Goal: Task Accomplishment & Management: Complete application form

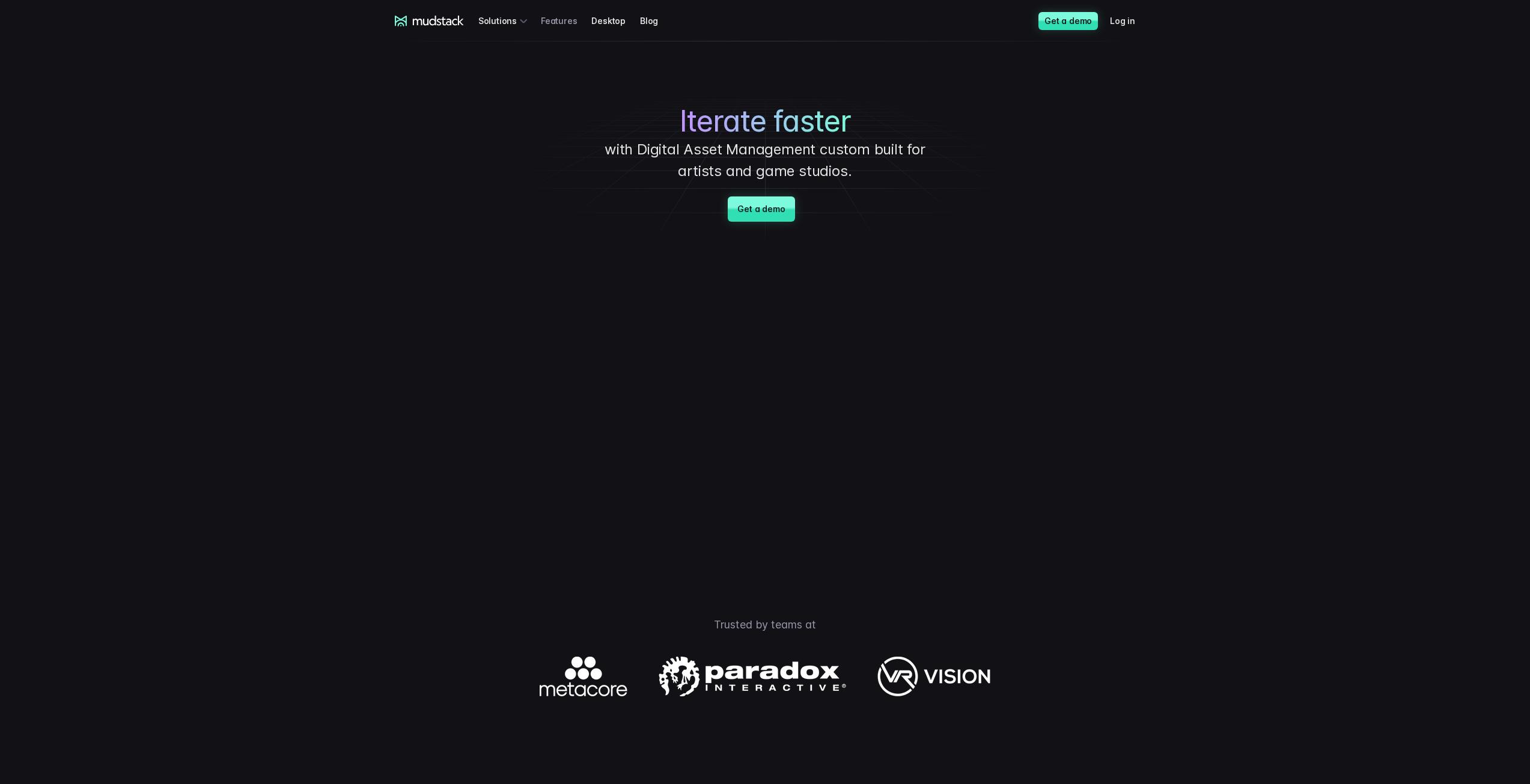
click at [552, 17] on link "Features" at bounding box center [565, 20] width 51 height 22
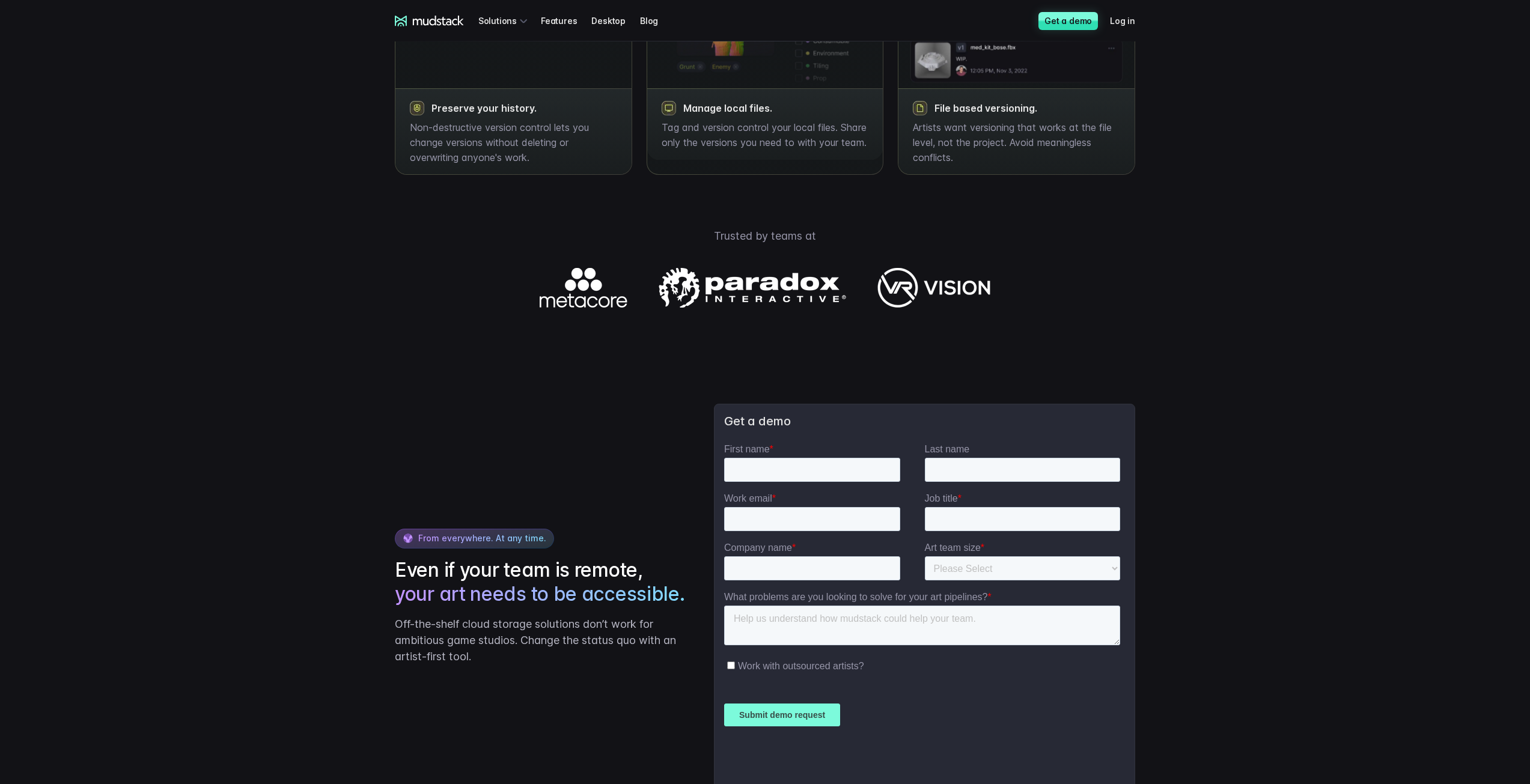
scroll to position [1681, 0]
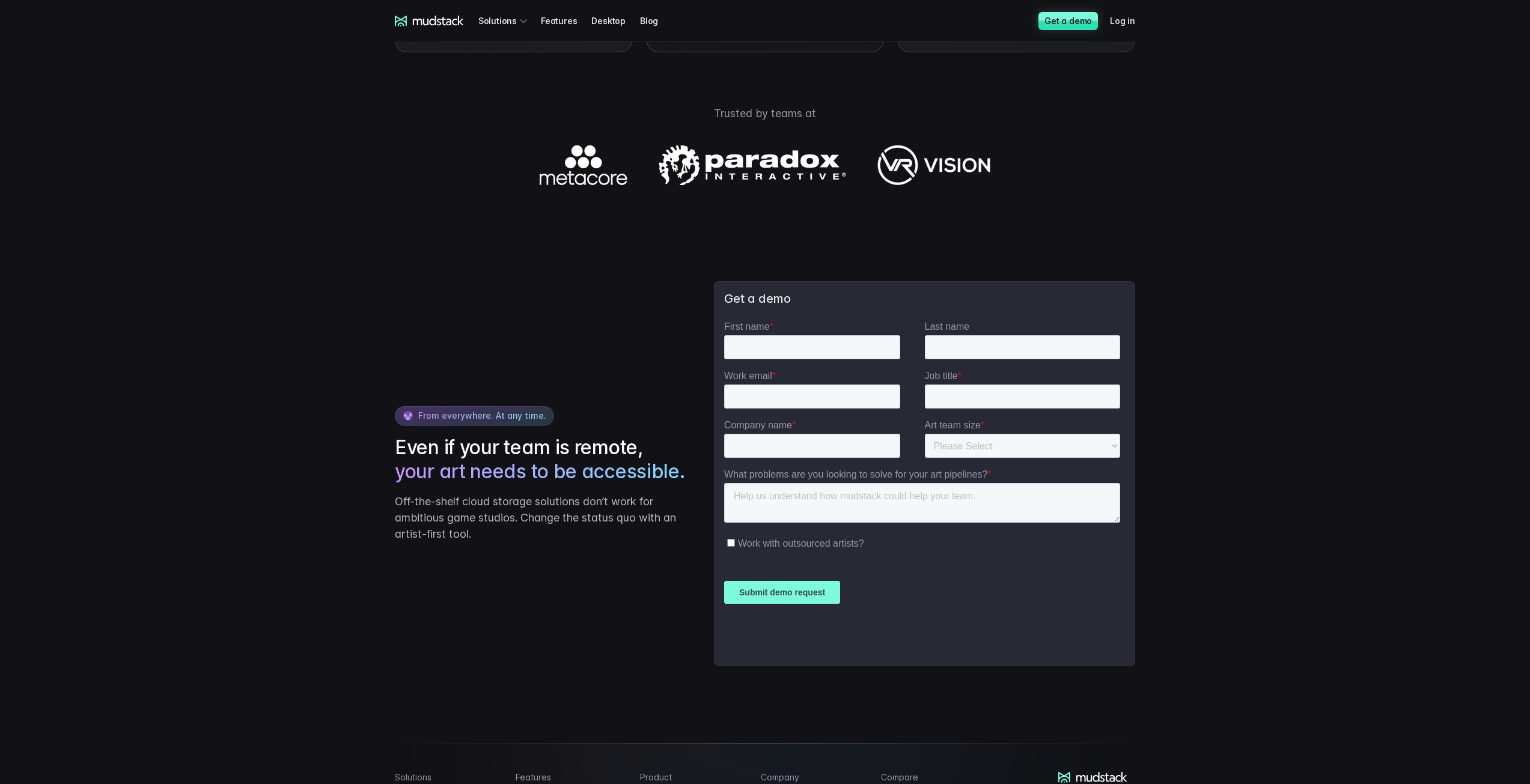
click at [823, 336] on input "First name *" at bounding box center [811, 347] width 176 height 24
type input "Koray"
type input "Kiyakoglu"
type input "[EMAIL_ADDRESS][DOMAIN_NAME]"
type input "Co-founder"
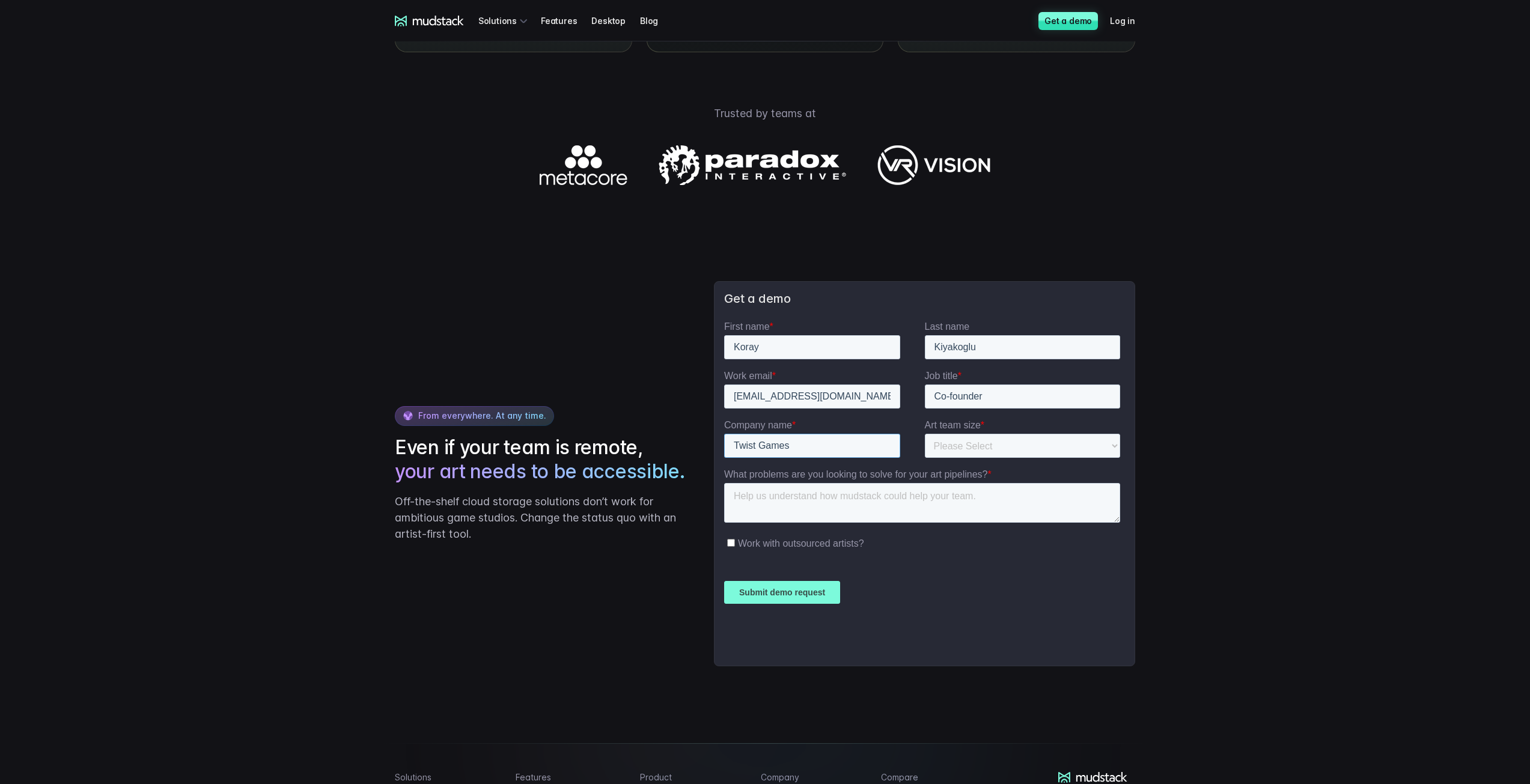
type input "Twist Games"
drag, startPoint x: 1036, startPoint y: 434, endPoint x: 1047, endPoint y: 438, distance: 11.7
click at [1046, 438] on select "Please Select 1-10 11-25 26-50 50+" at bounding box center [1022, 446] width 196 height 24
select select "1-10"
click at [924, 434] on select "Please Select 1-10 11-25 26-50 50+" at bounding box center [1022, 446] width 196 height 24
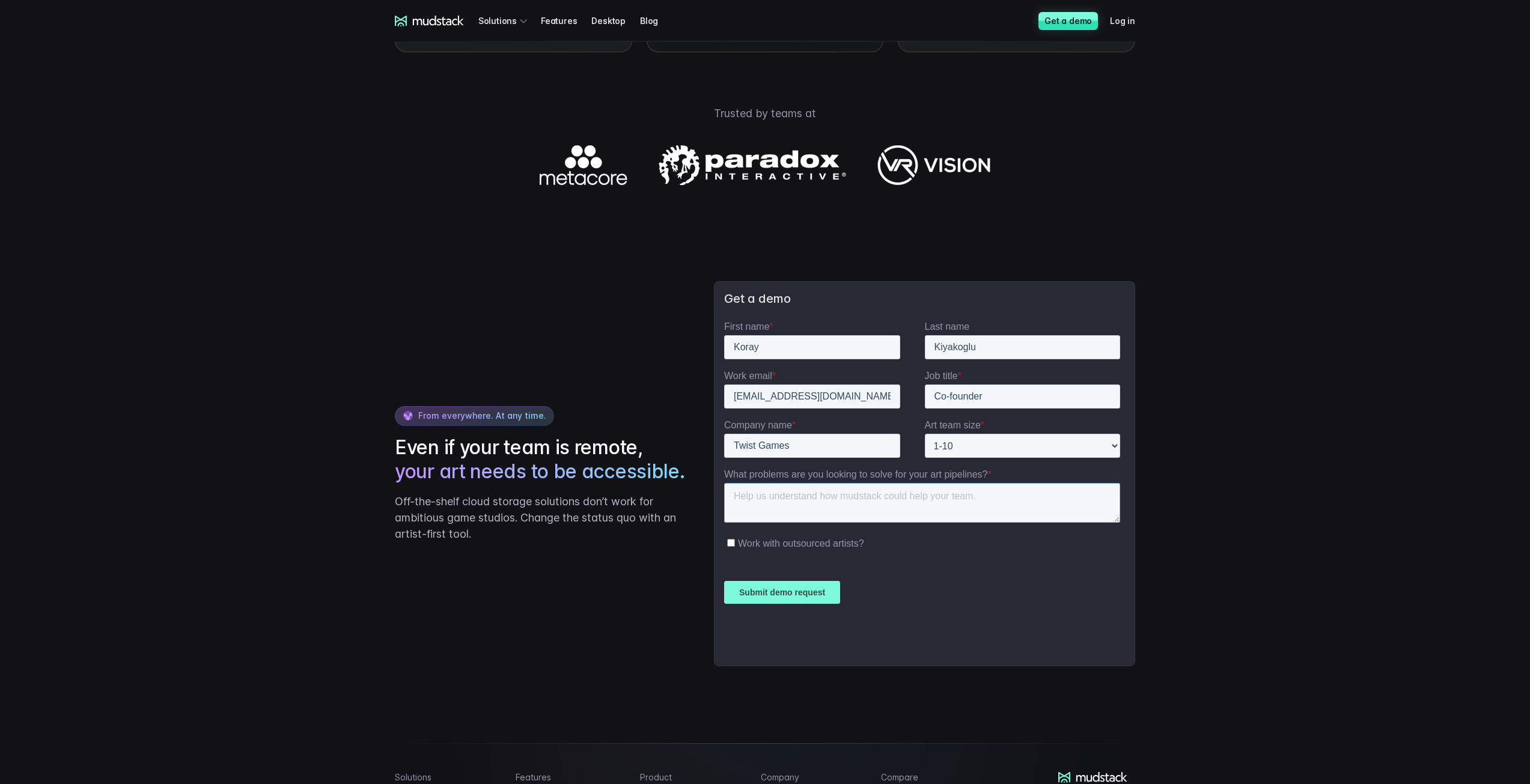
click at [871, 506] on textarea "What problems are you looking to solve for your art pipelines? *" at bounding box center [921, 502] width 396 height 40
click at [961, 508] on textarea "Our mobile game is going to have lots of scenes with many 3d objects, we need t…" at bounding box center [921, 502] width 396 height 40
click at [910, 511] on textarea "Our mobile game is going to have lots of scenes with many 3d objects, we need t…" at bounding box center [921, 502] width 396 height 40
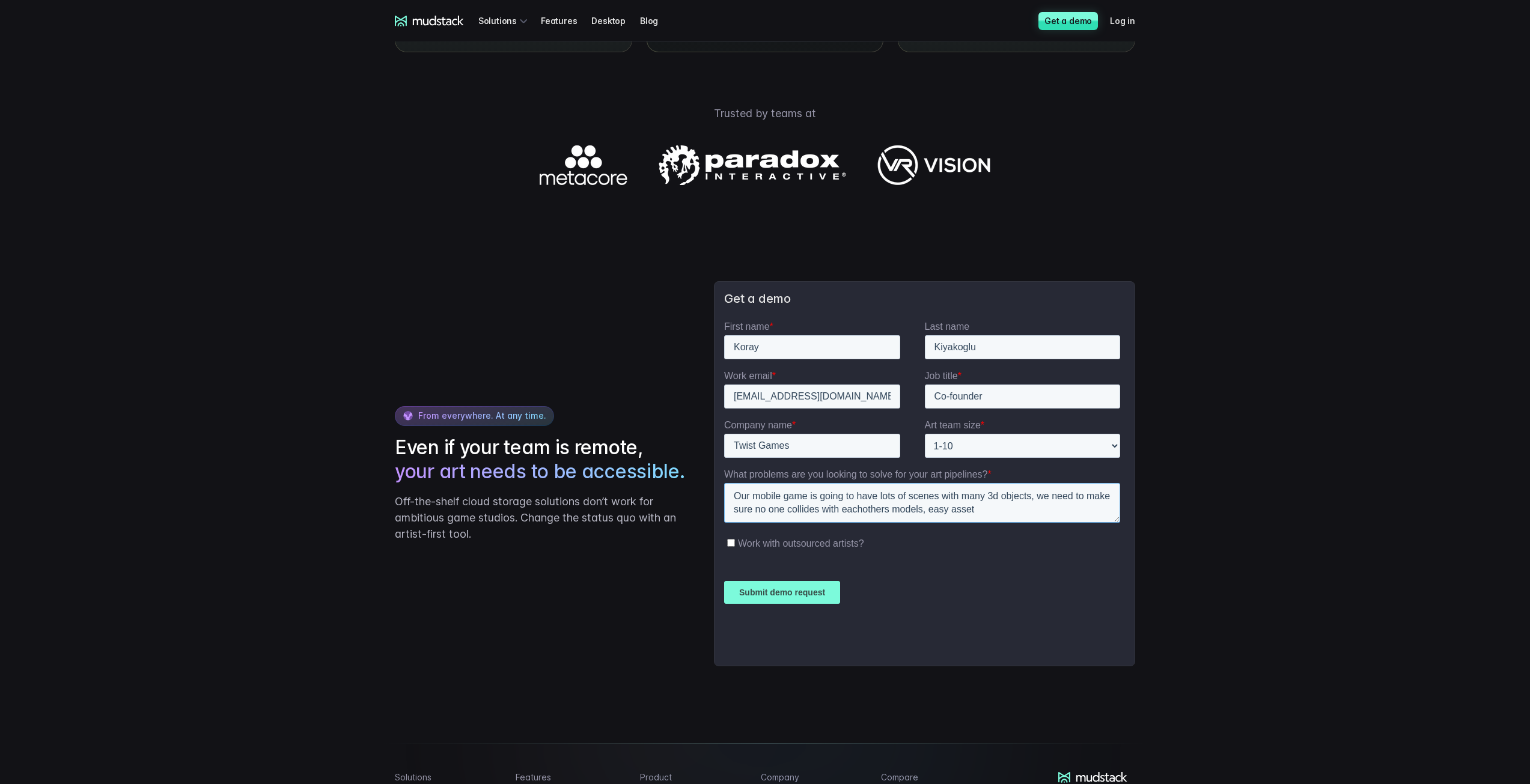
paste textarea "asset"
click at [956, 512] on textarea "Our mobile game is going to have lots of scenes with many 3d objects, we need t…" at bounding box center [921, 502] width 396 height 40
click at [863, 507] on textarea "Our mobile game is going to have lots of scenes with many 3d objects, we need t…" at bounding box center [921, 502] width 396 height 40
click at [915, 511] on textarea "Our mobile game is going to have lots of scenes with many 3d objects, we need t…" at bounding box center [921, 502] width 396 height 40
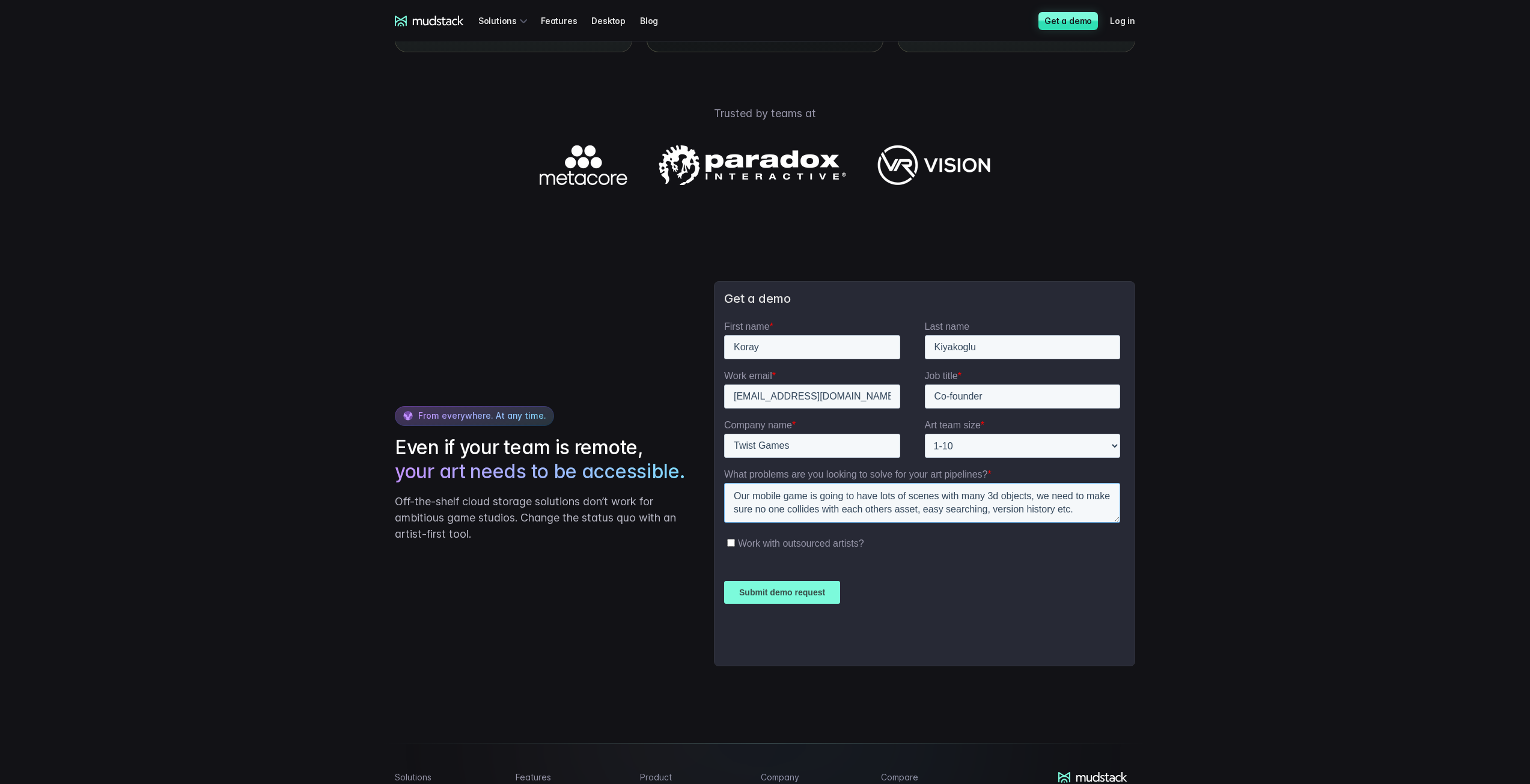
click at [917, 510] on textarea "Our mobile game is going to have lots of scenes with many 3d objects, we need t…" at bounding box center [921, 502] width 396 height 40
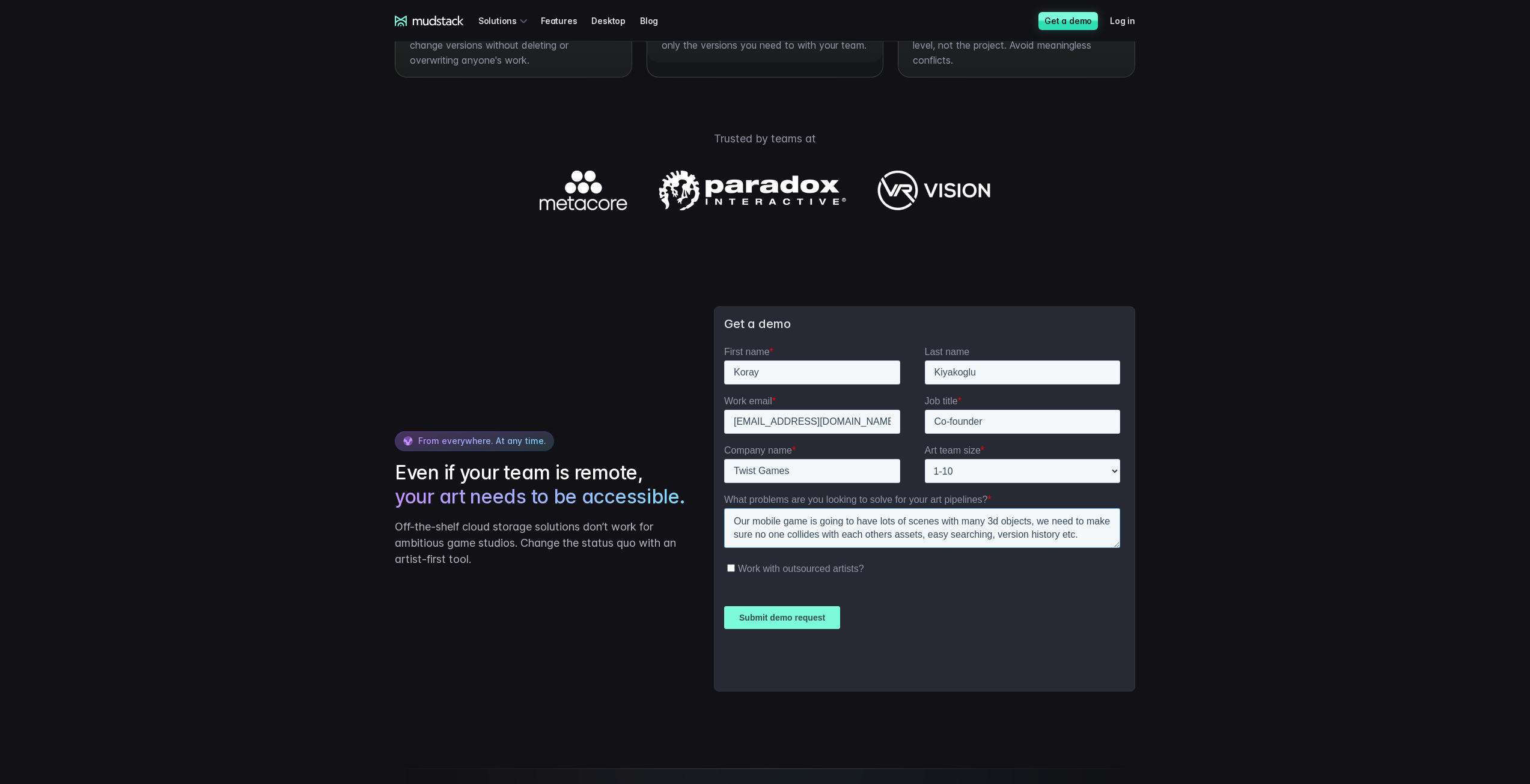
scroll to position [1676, 0]
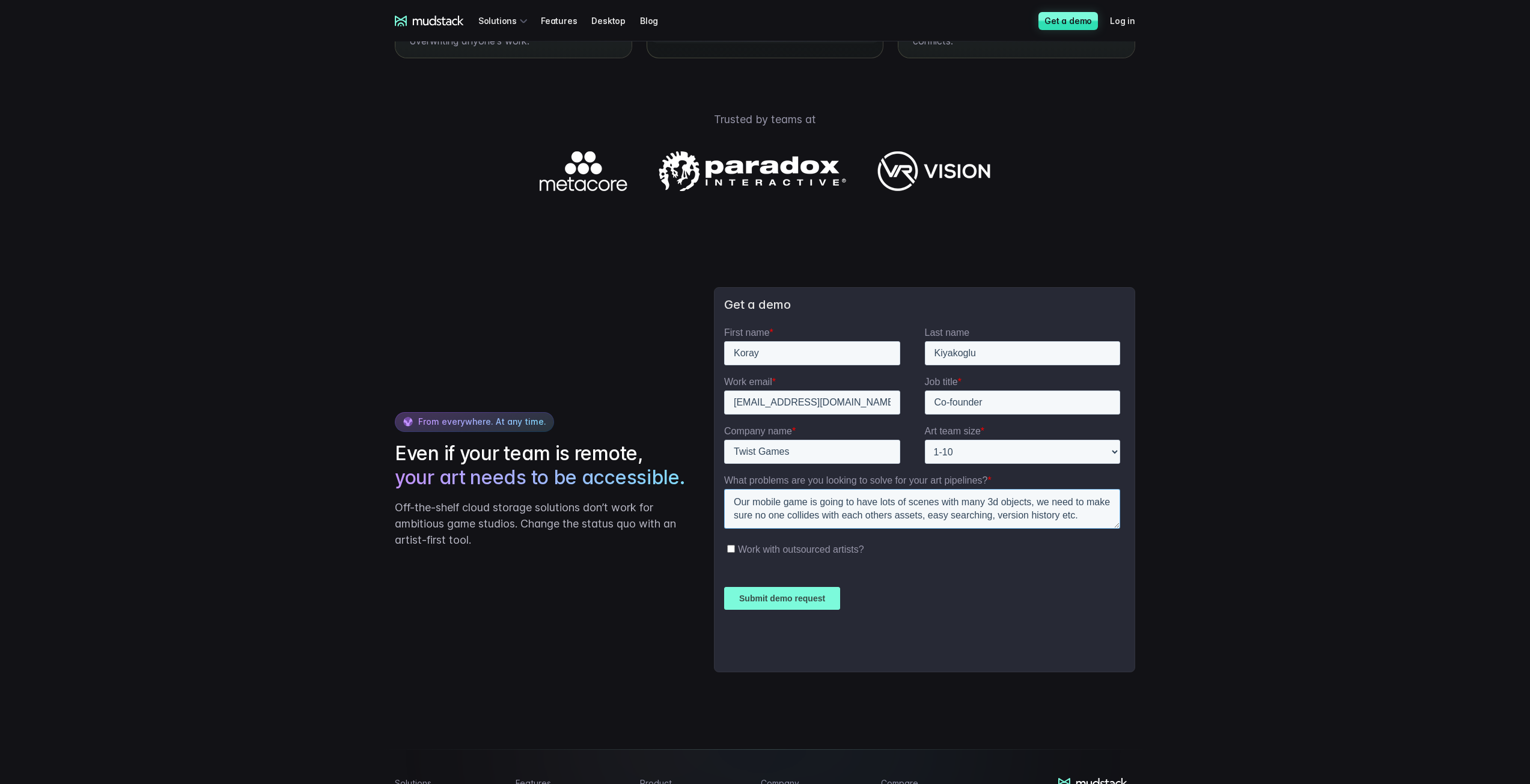
type textarea "Our mobile game is going to have lots of scenes with many 3d objects, we need t…"
click at [796, 597] on input "Submit demo request" at bounding box center [782, 598] width 116 height 23
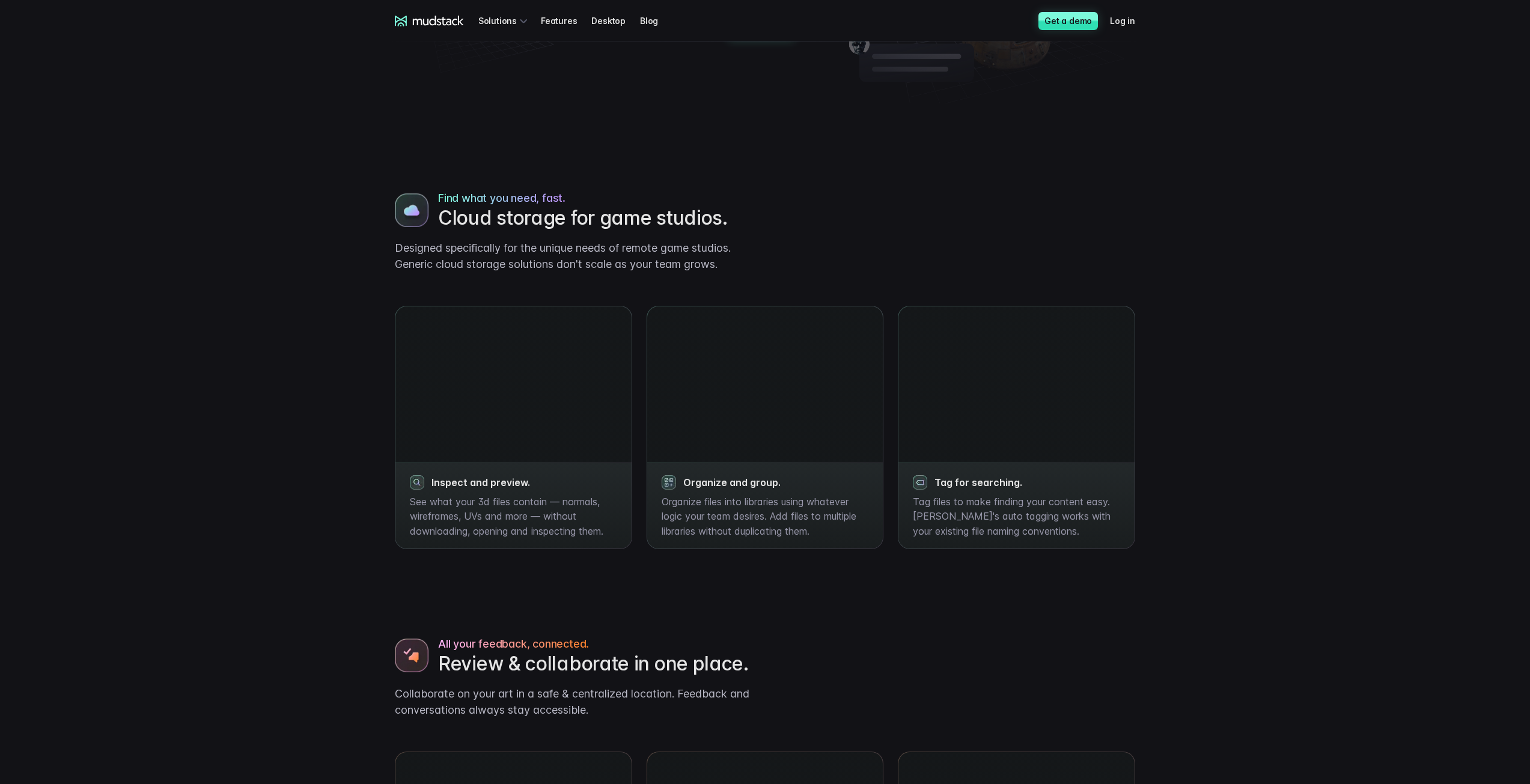
scroll to position [0, 0]
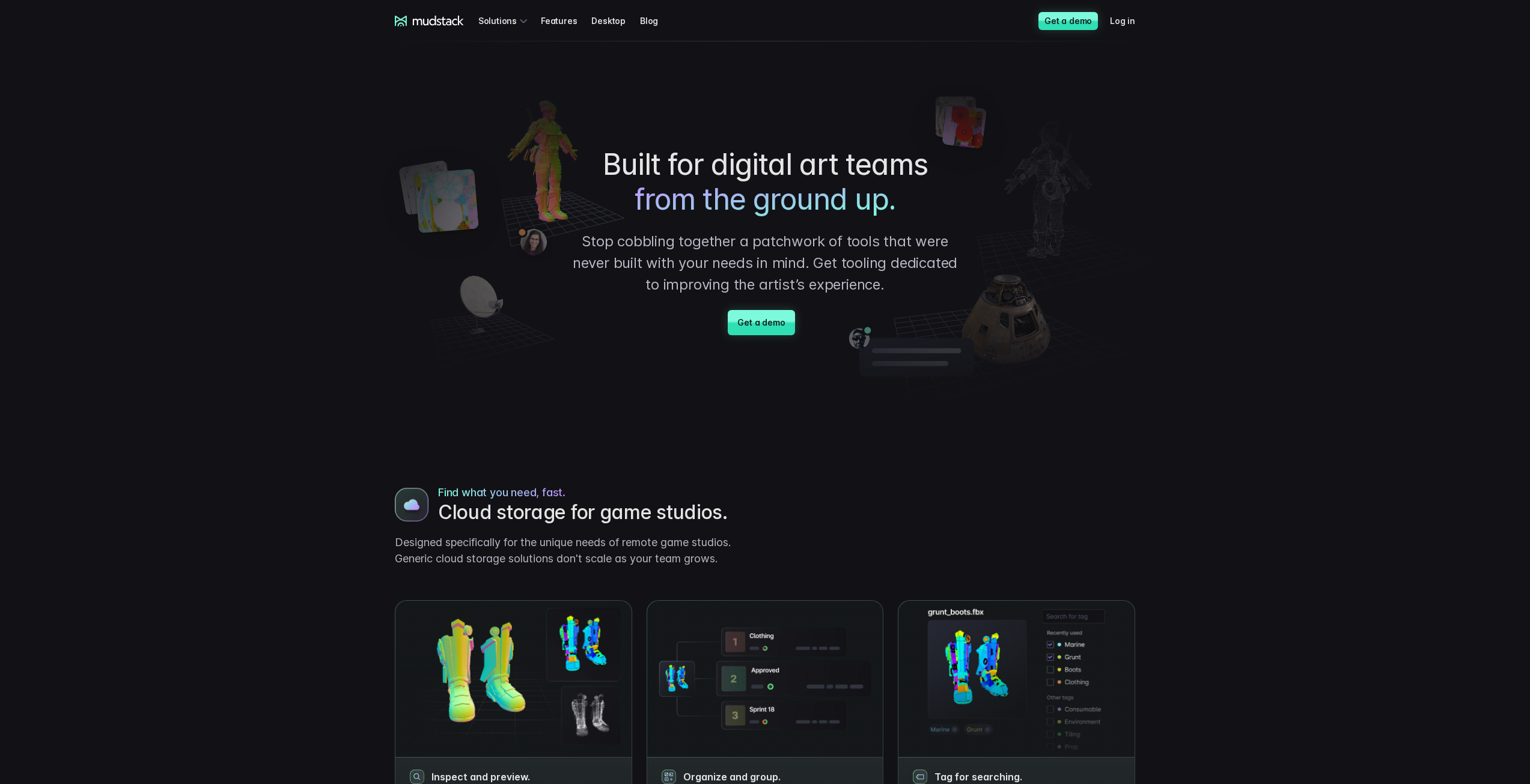
click at [557, 16] on link "Features" at bounding box center [565, 20] width 51 height 22
click at [608, 22] on link "Desktop" at bounding box center [615, 20] width 49 height 22
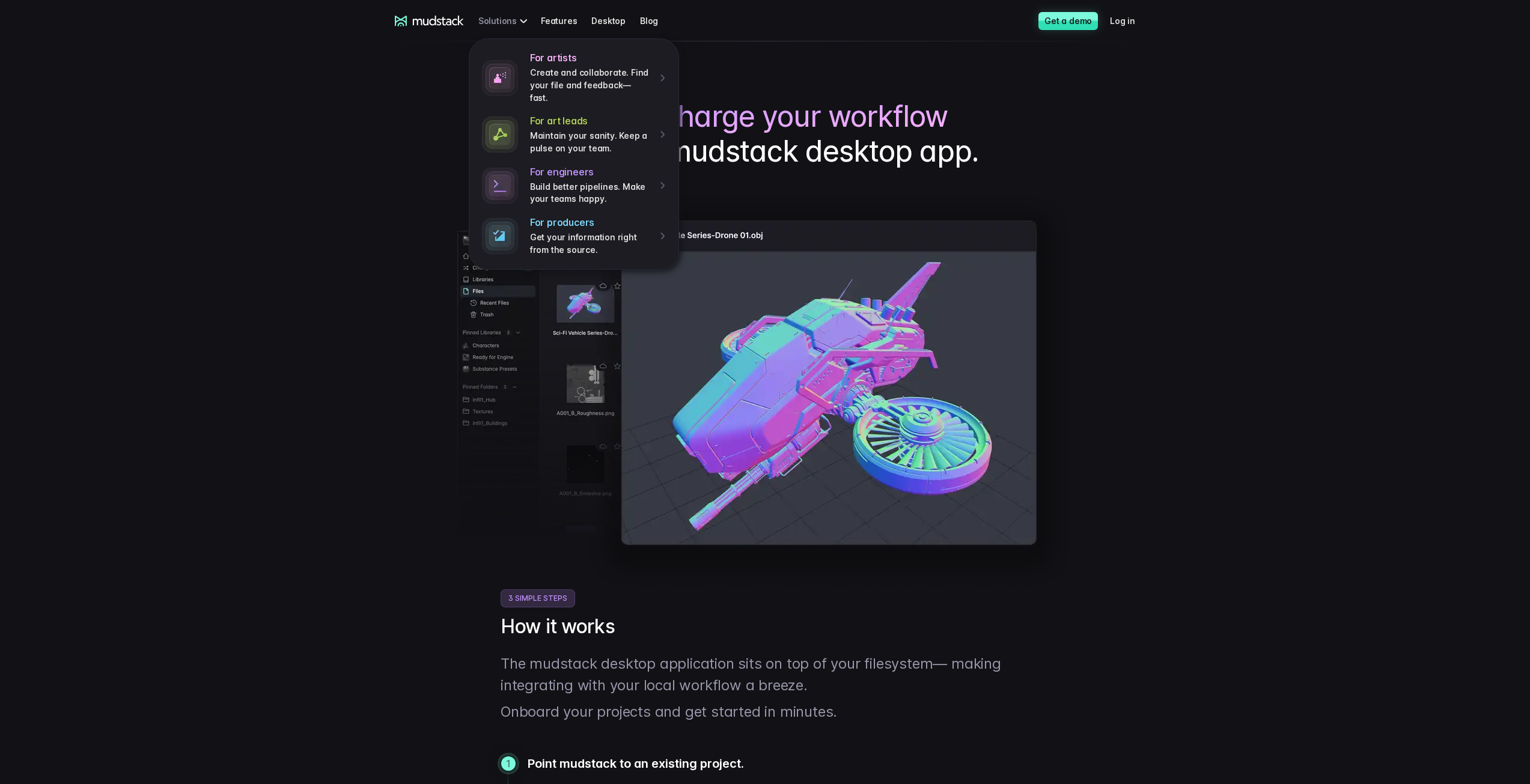
click at [490, 27] on div "For artists Create and collaborate. Find your file and feedback— fast. For art …" at bounding box center [505, 20] width 53 height 22
click at [557, 19] on link "Features" at bounding box center [565, 20] width 51 height 22
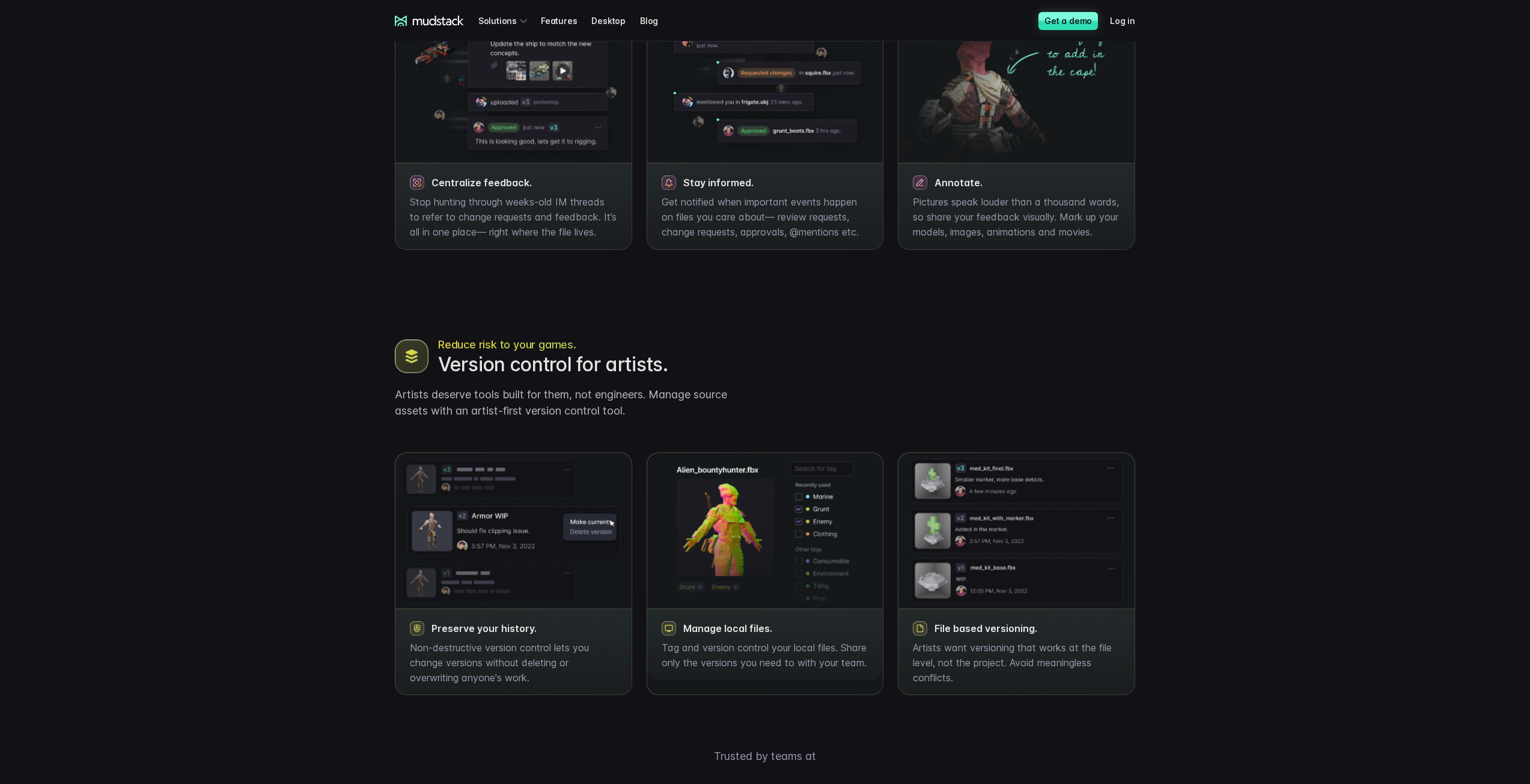
scroll to position [775, 0]
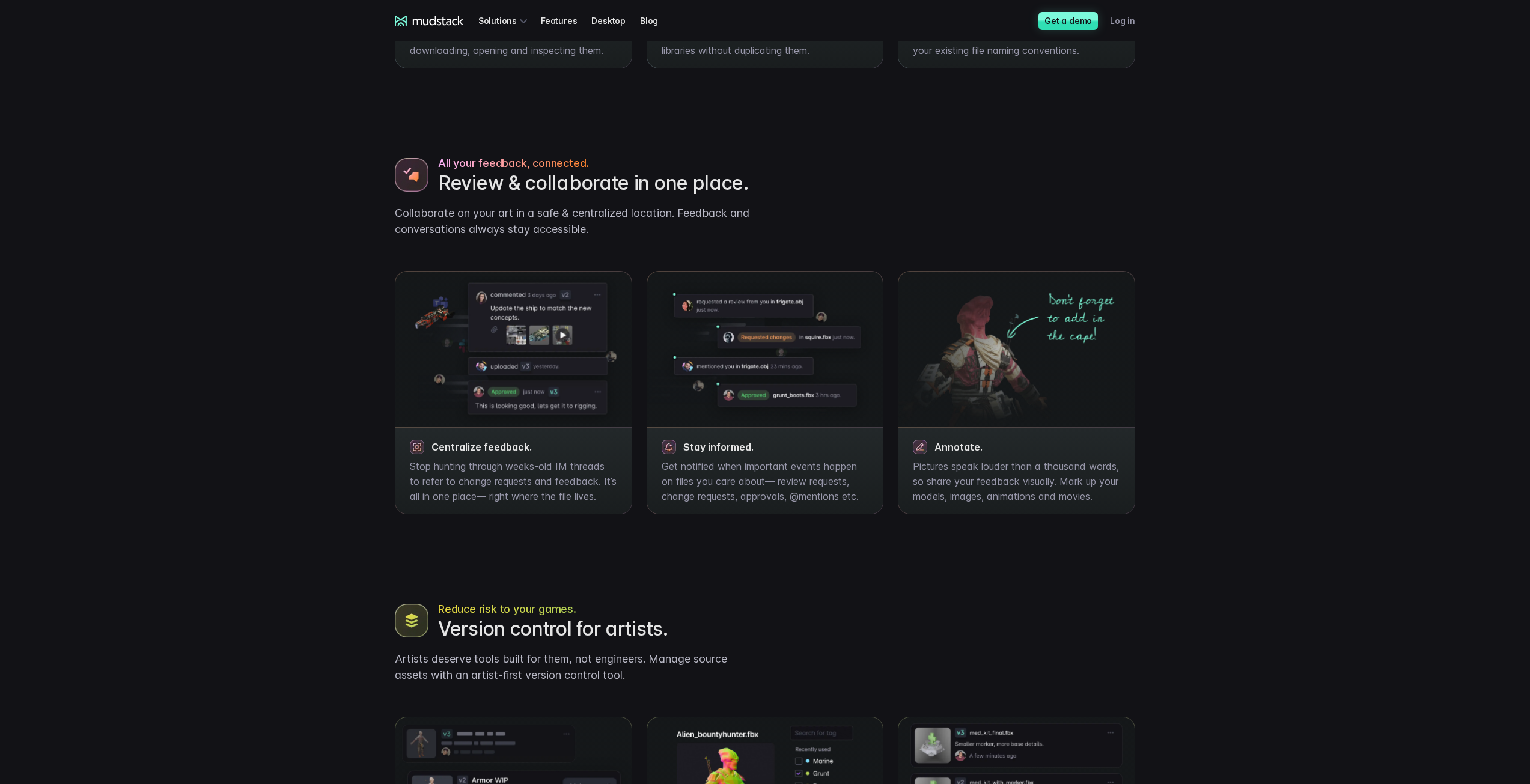
click at [1127, 20] on link "Log in" at bounding box center [1129, 20] width 40 height 22
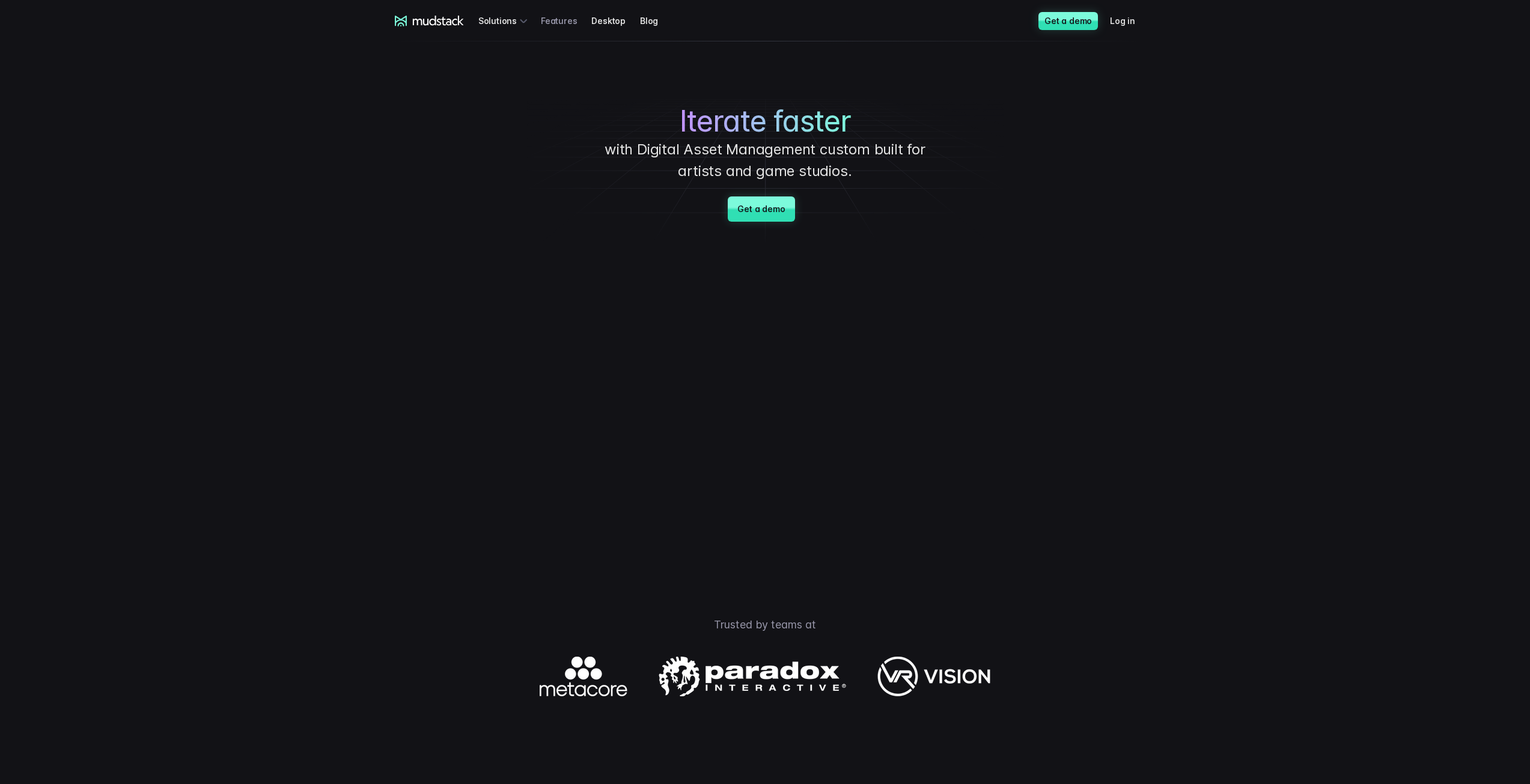
click at [564, 21] on link "Features" at bounding box center [565, 20] width 51 height 22
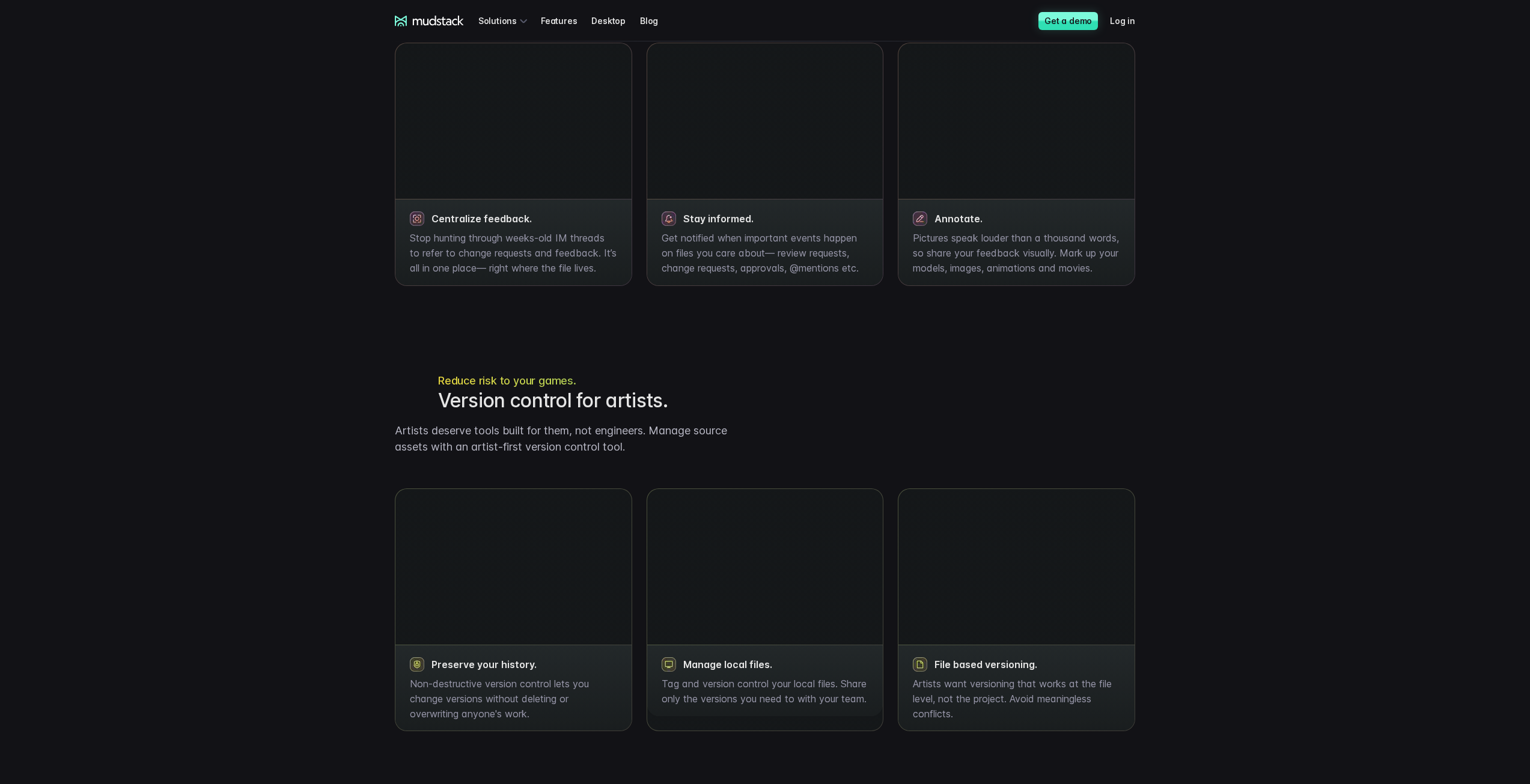
scroll to position [1015, 0]
